Goal: Find specific page/section: Find specific page/section

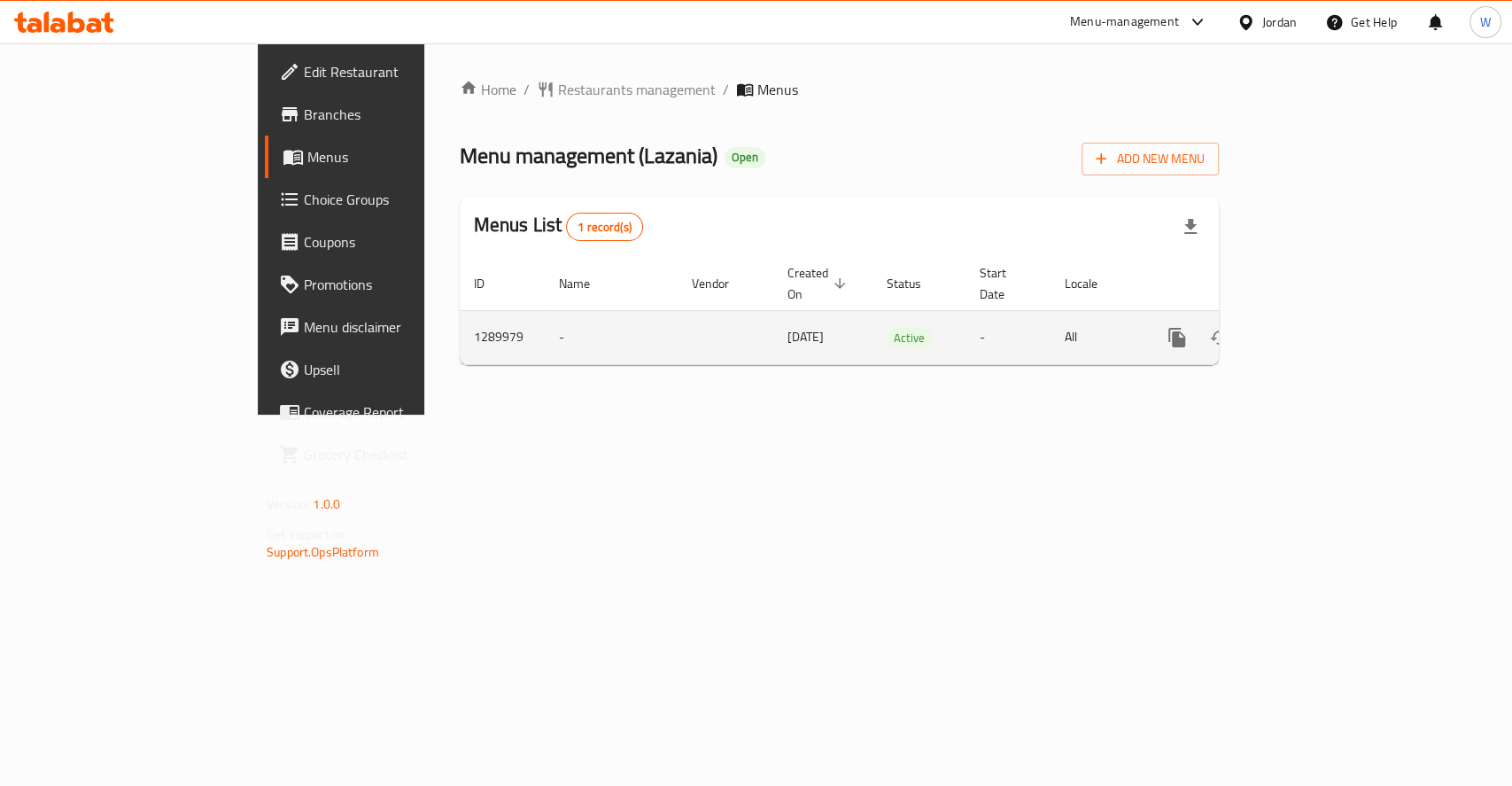
click at [1313, 329] on icon "enhanced table" at bounding box center [1304, 337] width 16 height 16
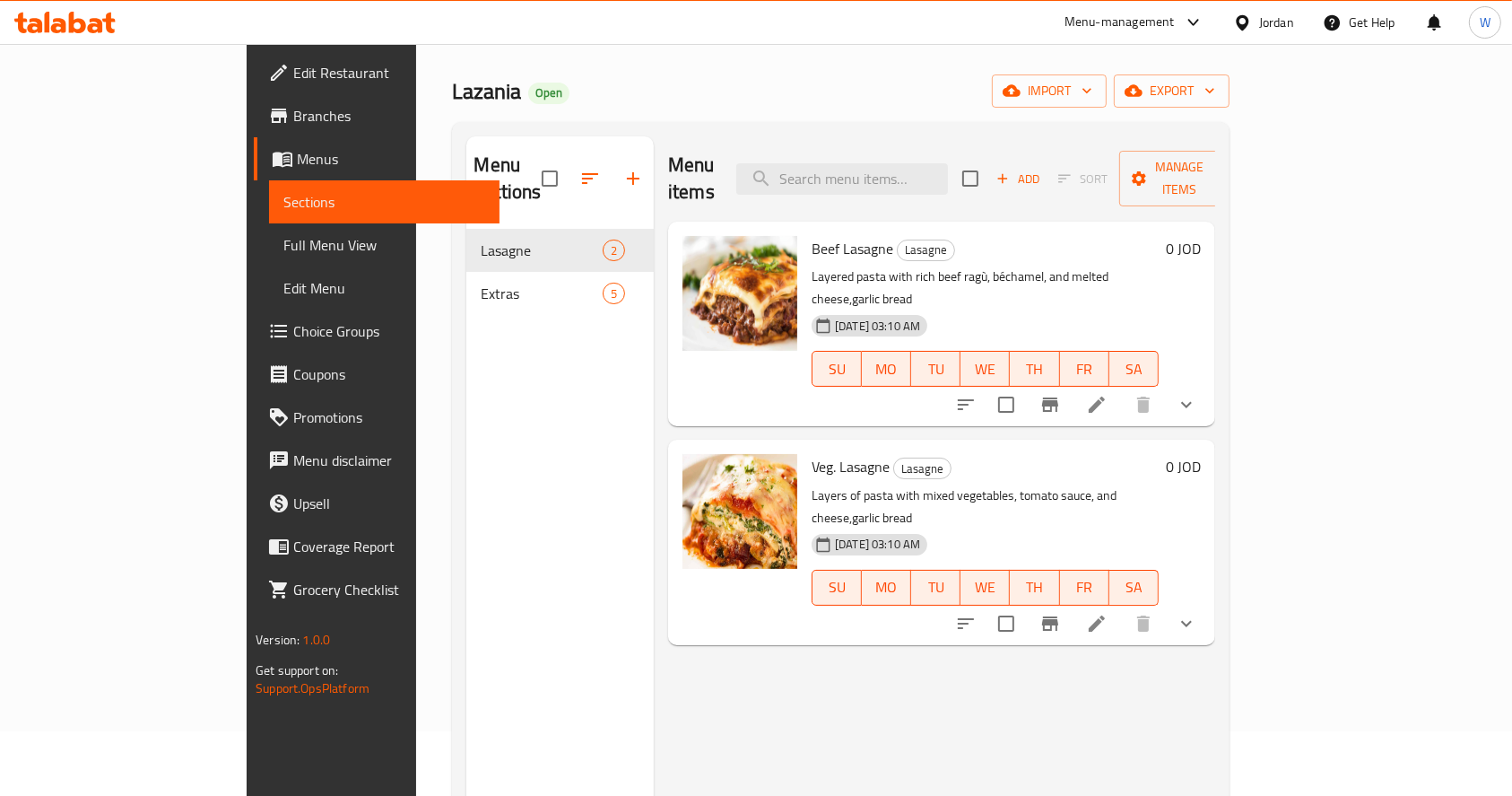
scroll to position [119, 0]
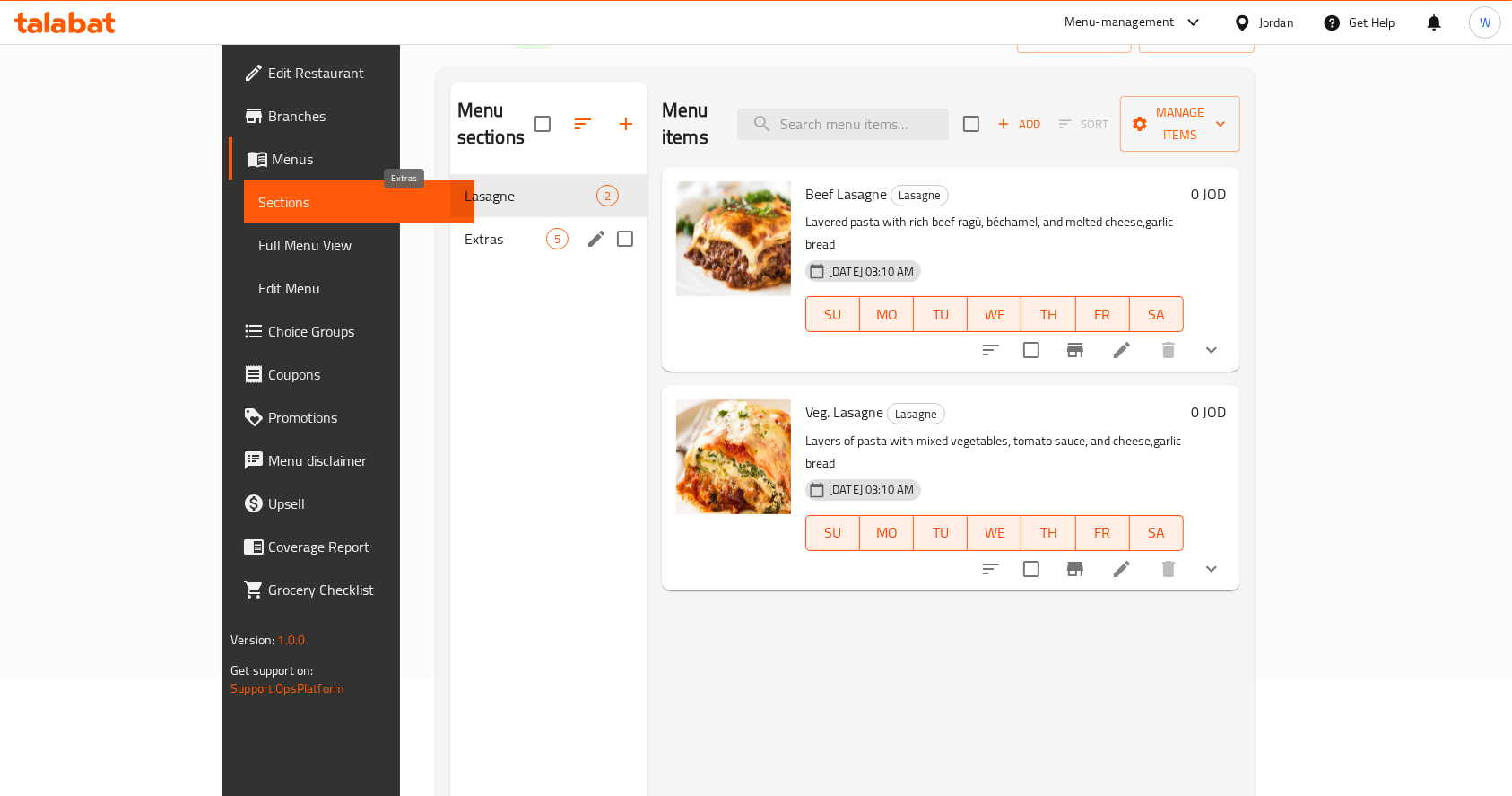
click at [464, 228] on span "Extras" at bounding box center [505, 239] width 82 height 22
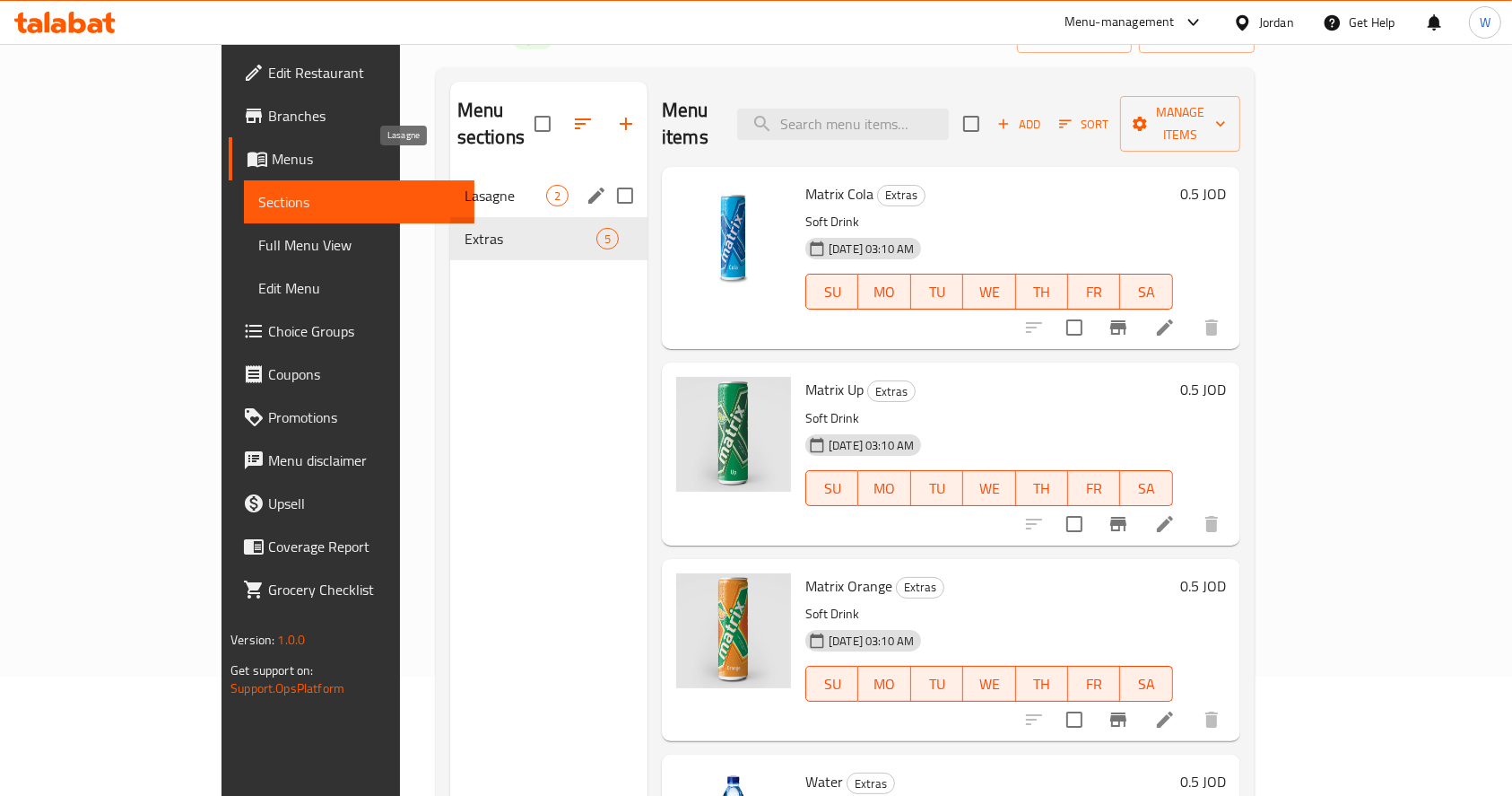
click at [464, 185] on span "Lasagne" at bounding box center [505, 196] width 82 height 22
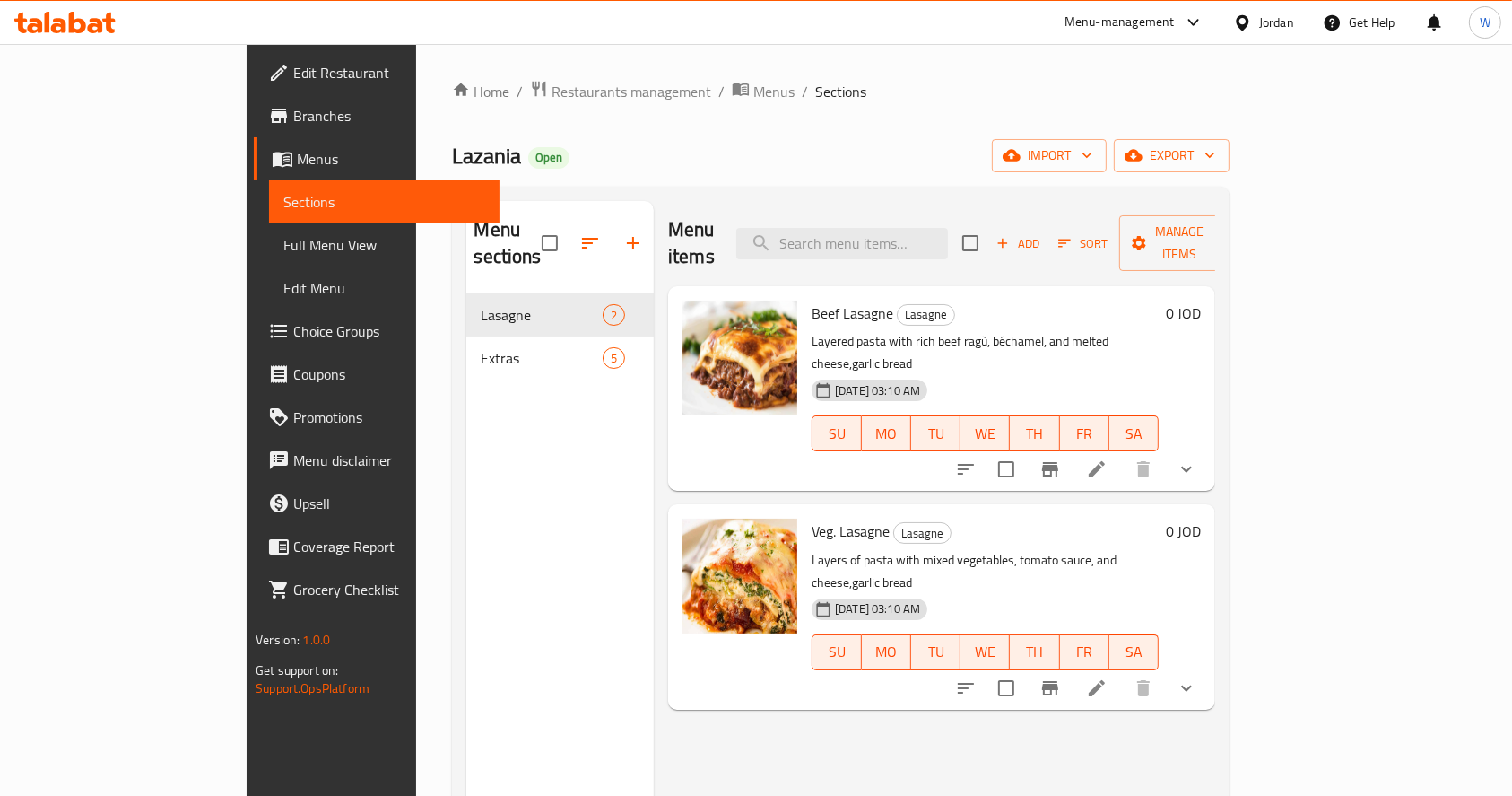
click at [1215, 685] on div "Menu items Add Sort Manage items Beef Lasagne Lasagne Layered pasta with rich b…" at bounding box center [935, 598] width 562 height 796
click at [552, 91] on span "Restaurants management" at bounding box center [632, 92] width 159 height 22
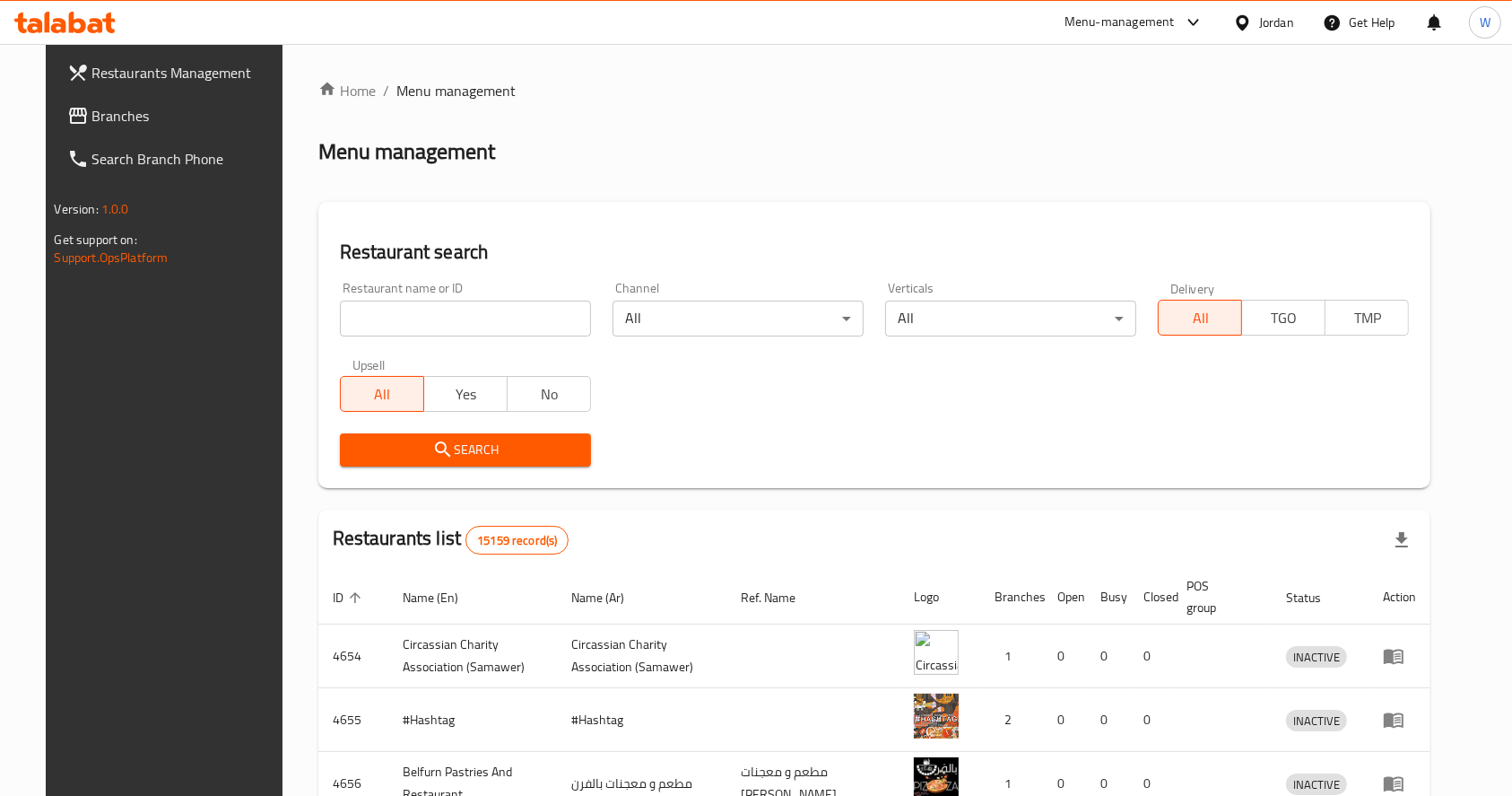
click at [404, 306] on input "search" at bounding box center [464, 318] width 251 height 35
type input "h"
click button "Search" at bounding box center [464, 450] width 251 height 33
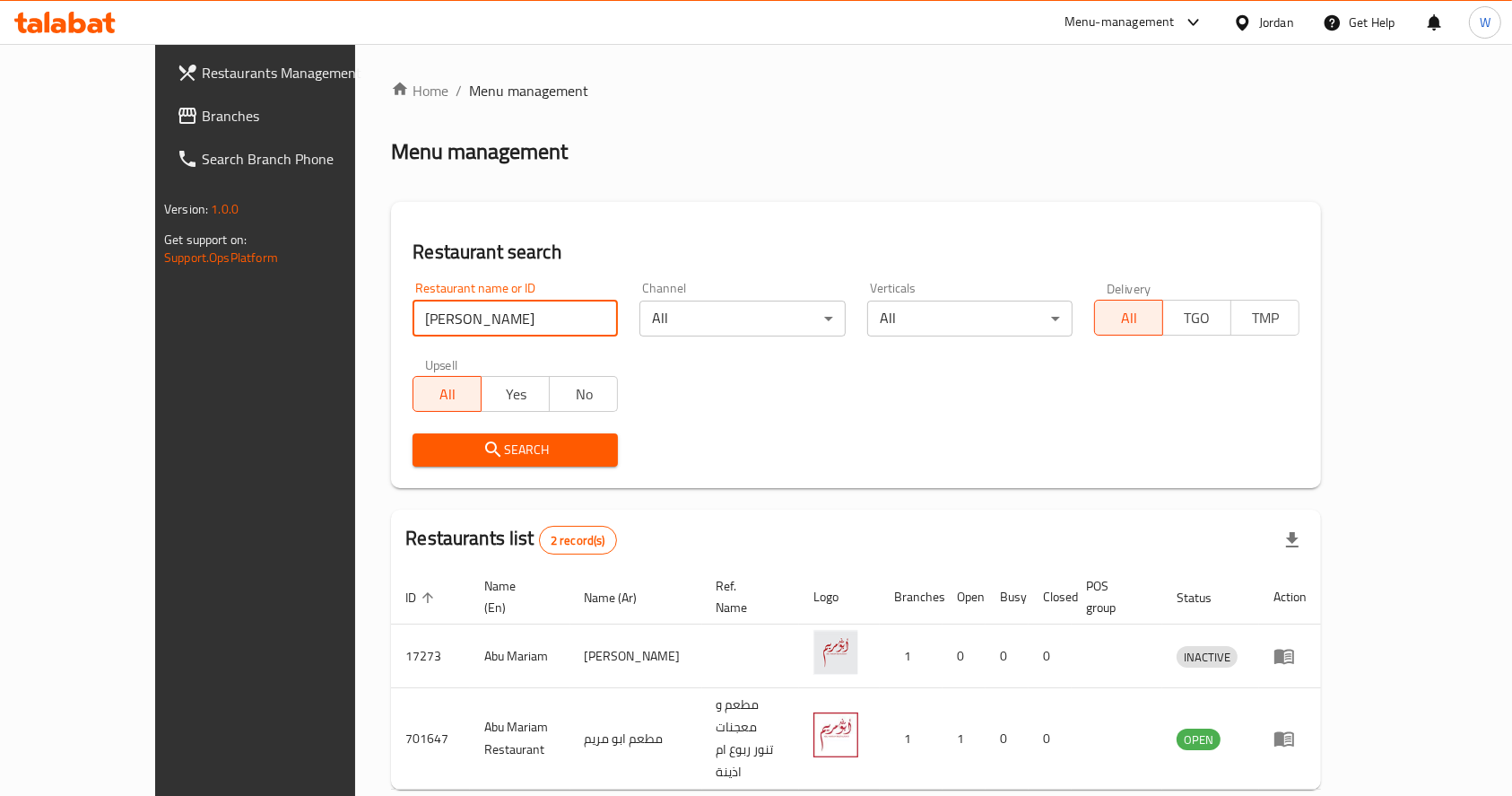
click at [436, 325] on input "[PERSON_NAME]" at bounding box center [514, 318] width 206 height 35
type input "l"
type input "مارون"
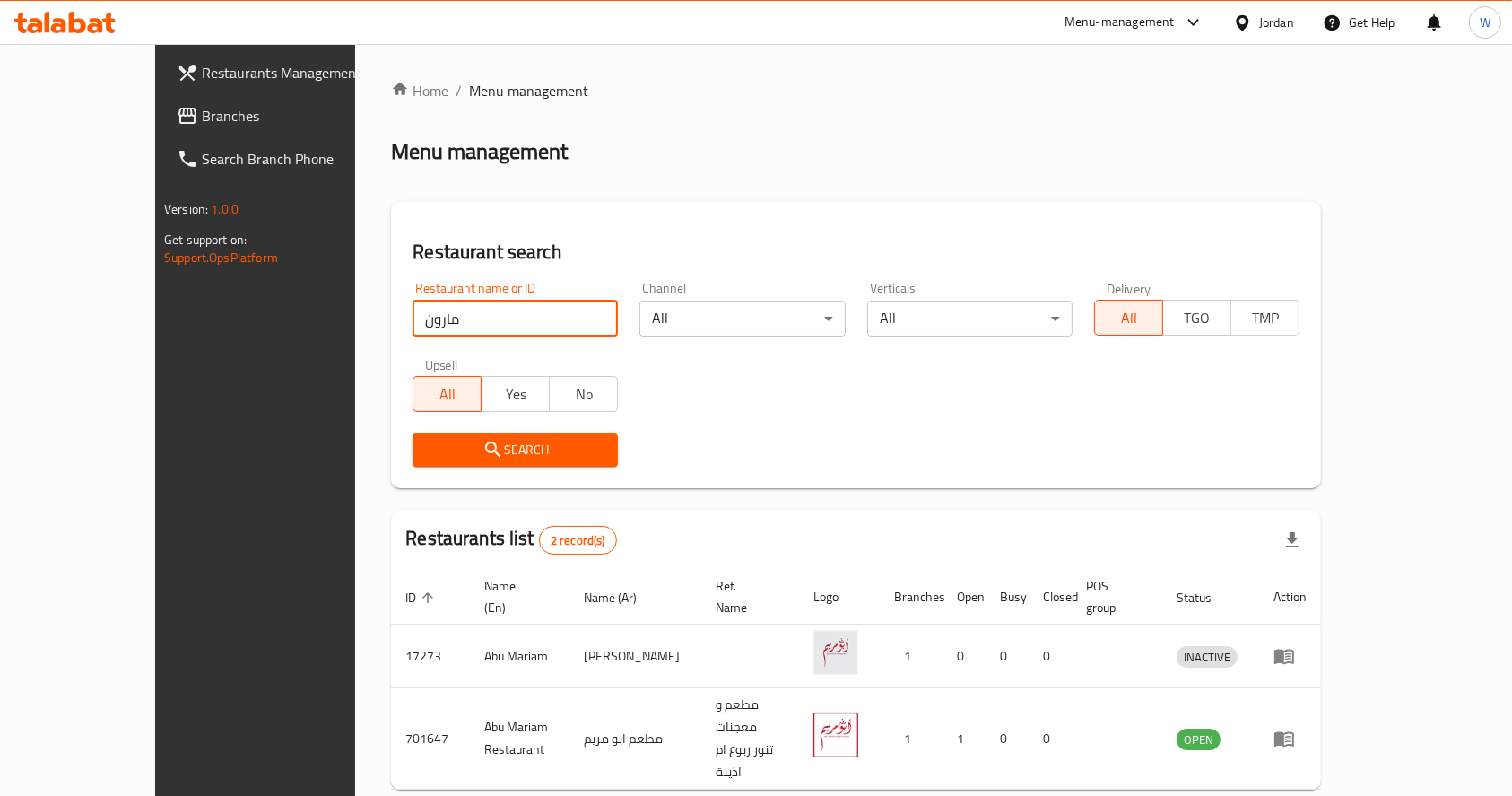
click button "Search" at bounding box center [514, 450] width 206 height 33
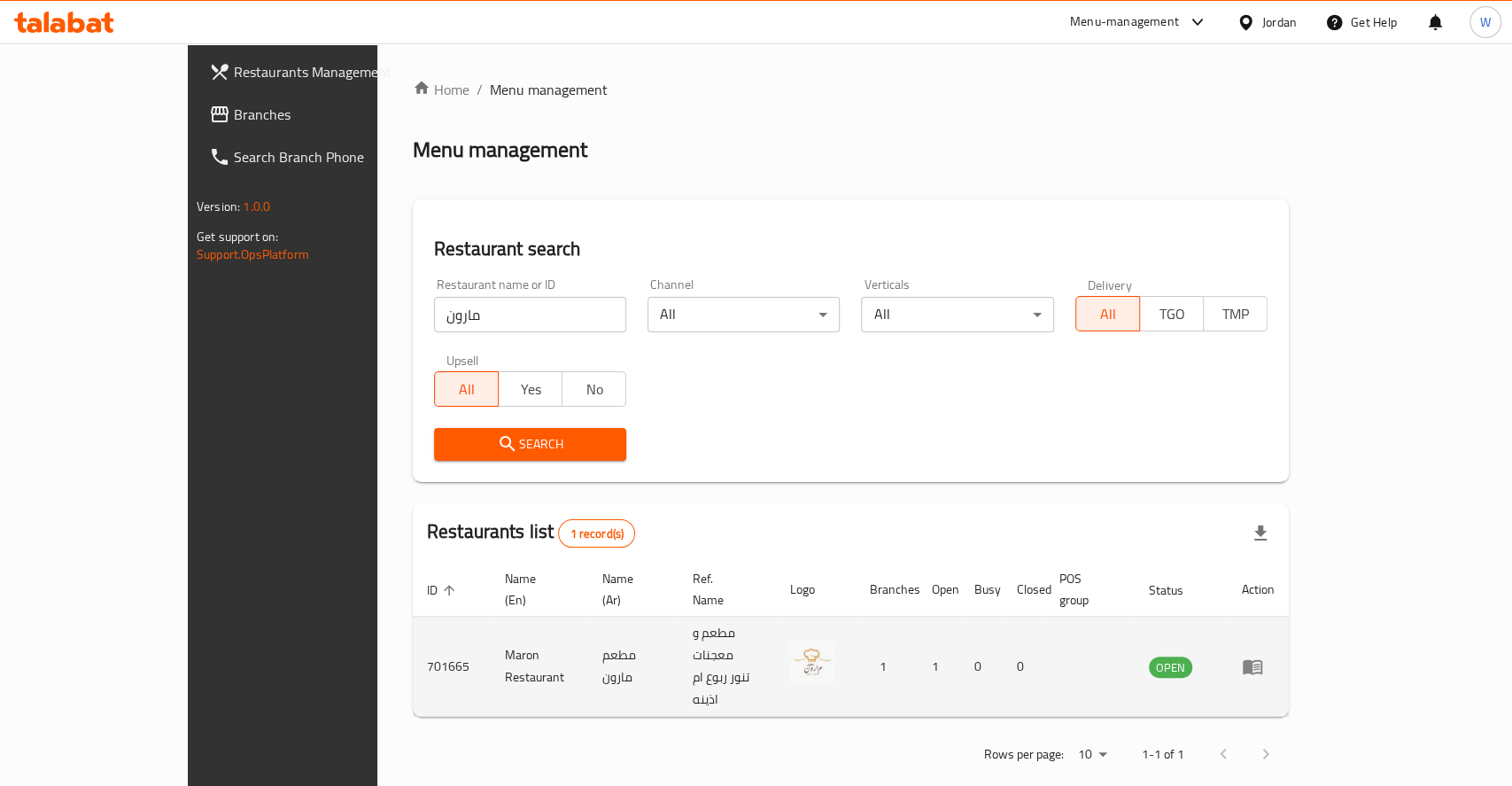
click at [491, 627] on td "Maron Restaurant" at bounding box center [539, 666] width 97 height 100
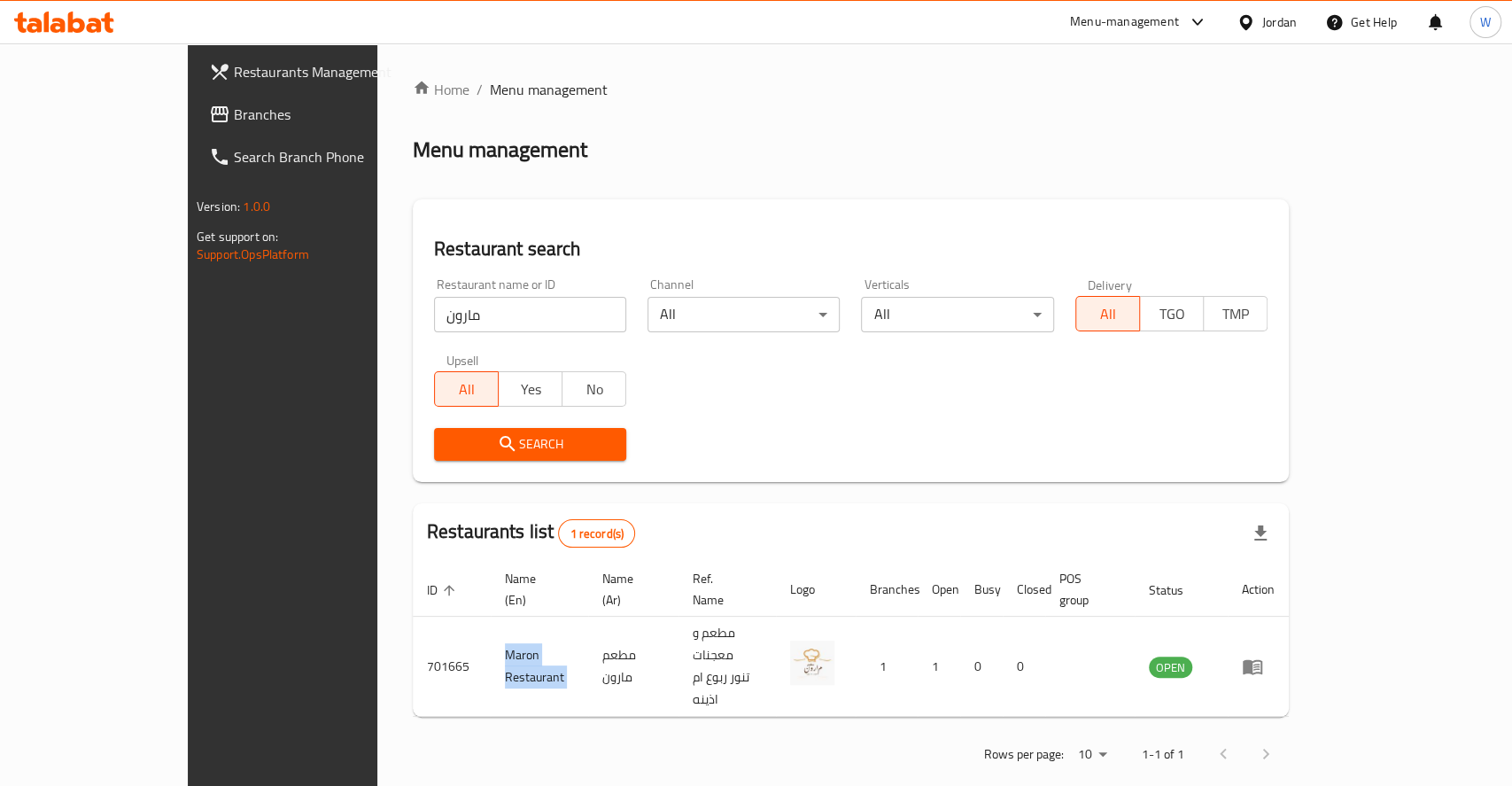
drag, startPoint x: 429, startPoint y: 627, endPoint x: 545, endPoint y: 340, distance: 309.6
click at [491, 627] on td "Maron Restaurant" at bounding box center [539, 666] width 97 height 100
copy td "Maron Restaurant"
